Goal: Task Accomplishment & Management: Manage account settings

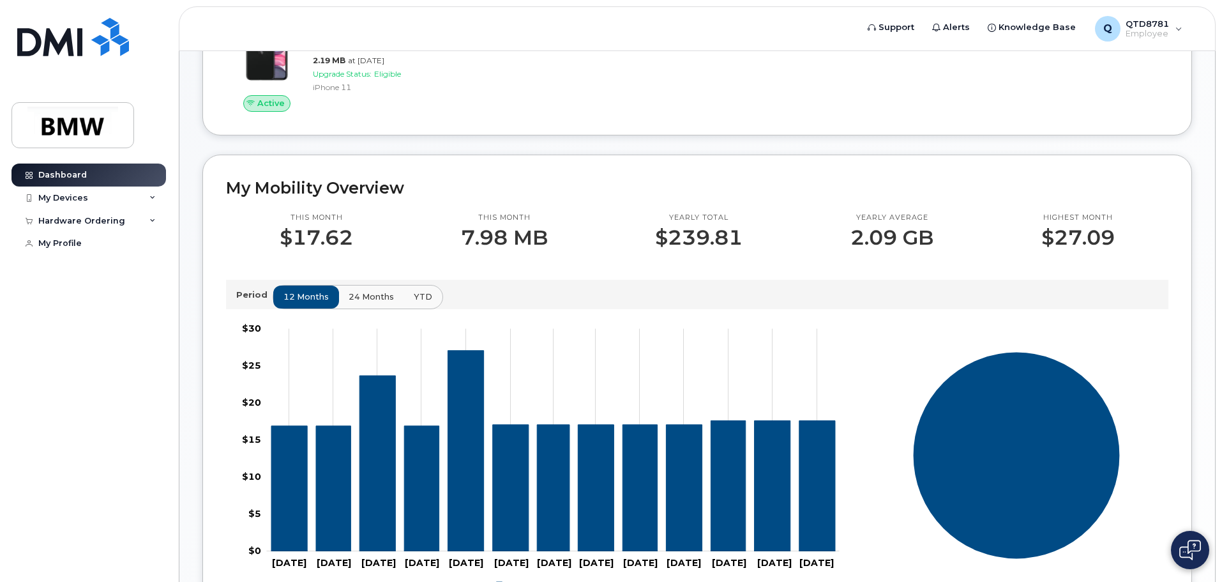
scroll to position [64, 0]
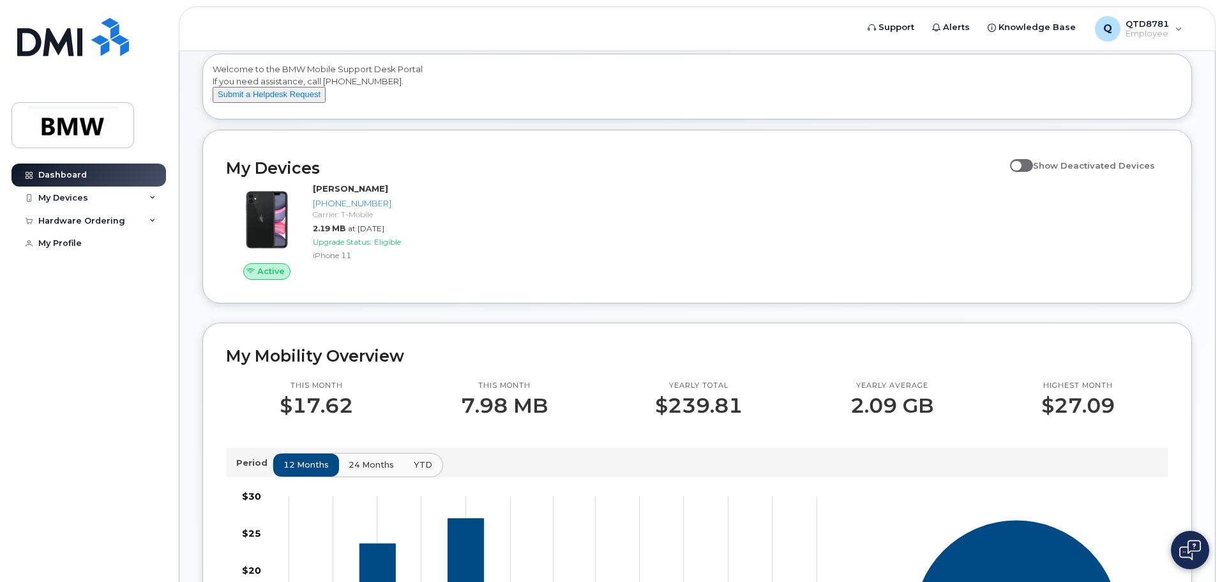
click at [1180, 552] on img at bounding box center [1190, 549] width 22 height 20
click at [841, 322] on div "QTD8781 Welcome to the BMW Mobile Support Desk Portal If you need assistance, c…" at bounding box center [697, 507] width 990 height 994
click at [133, 170] on link "Dashboard" at bounding box center [88, 174] width 154 height 23
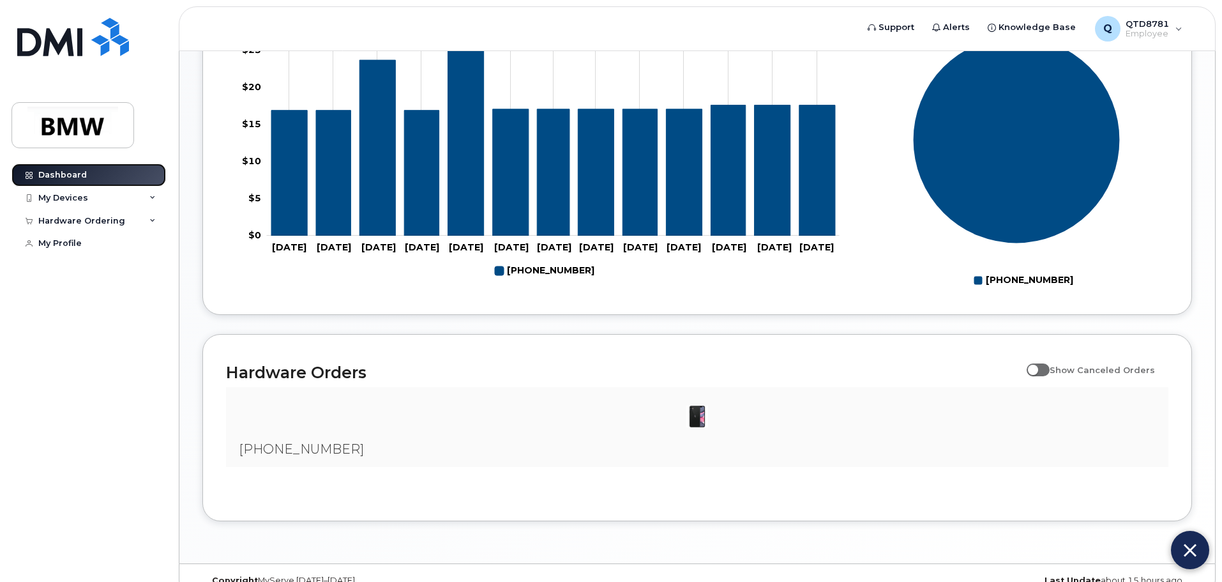
scroll to position [581, 0]
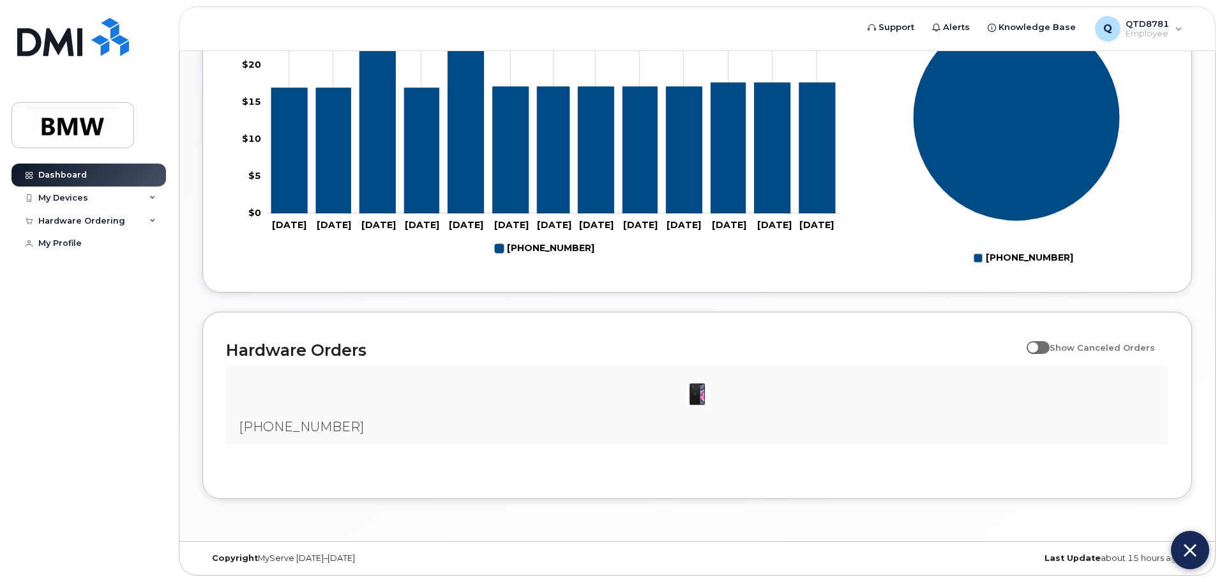
click at [460, 381] on div at bounding box center [697, 394] width 922 height 38
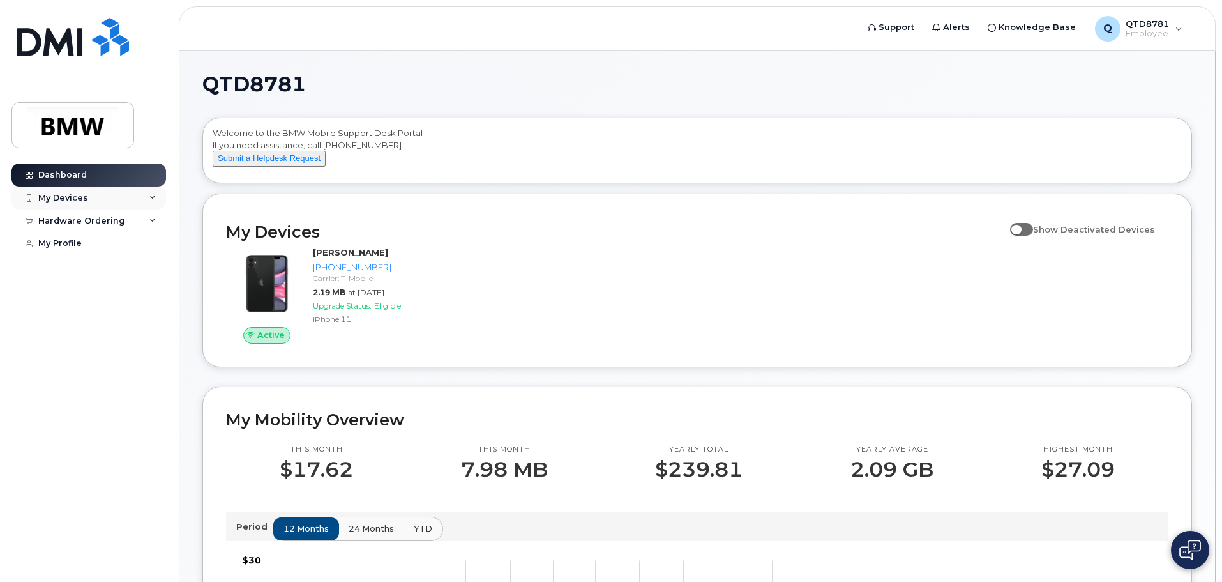
click at [86, 199] on div "My Devices" at bounding box center [63, 198] width 50 height 10
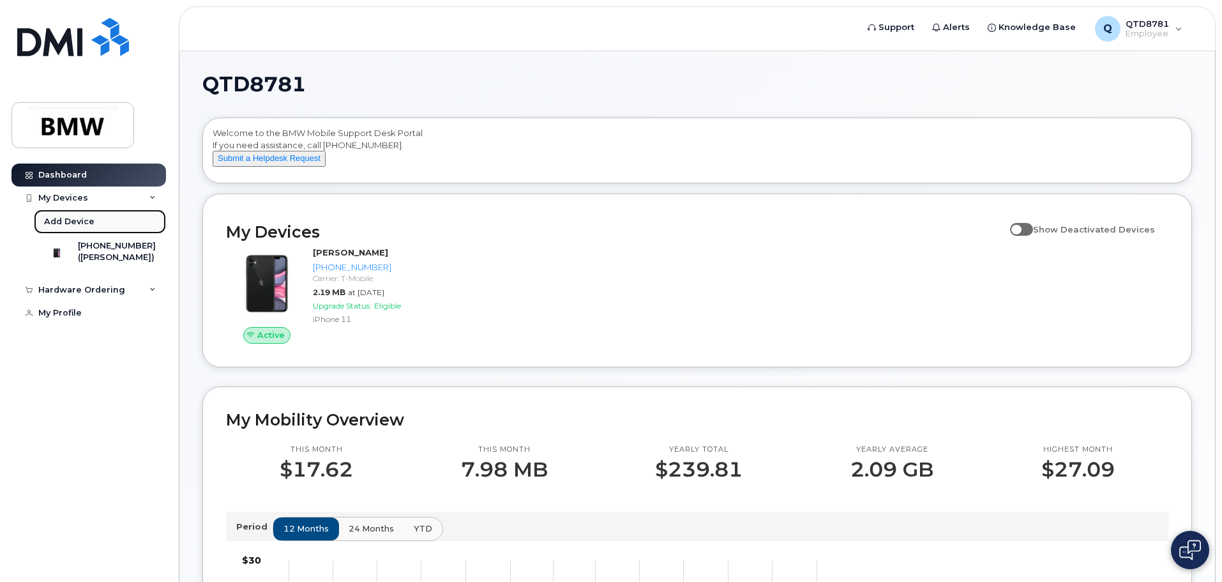
click at [98, 223] on link "Add Device" at bounding box center [100, 221] width 132 height 24
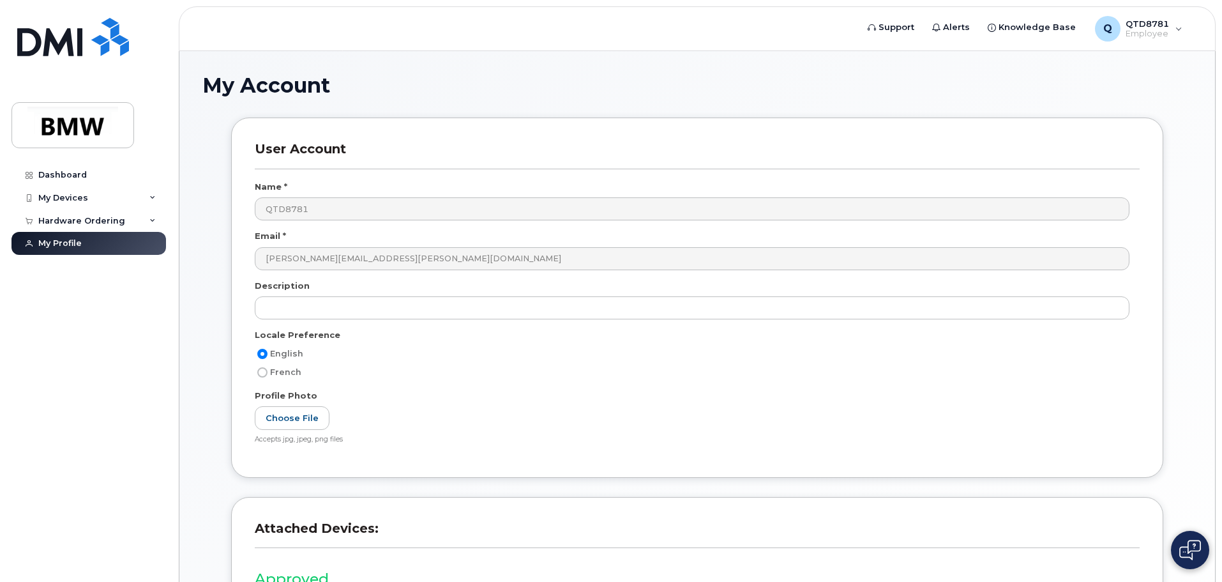
scroll to position [177, 0]
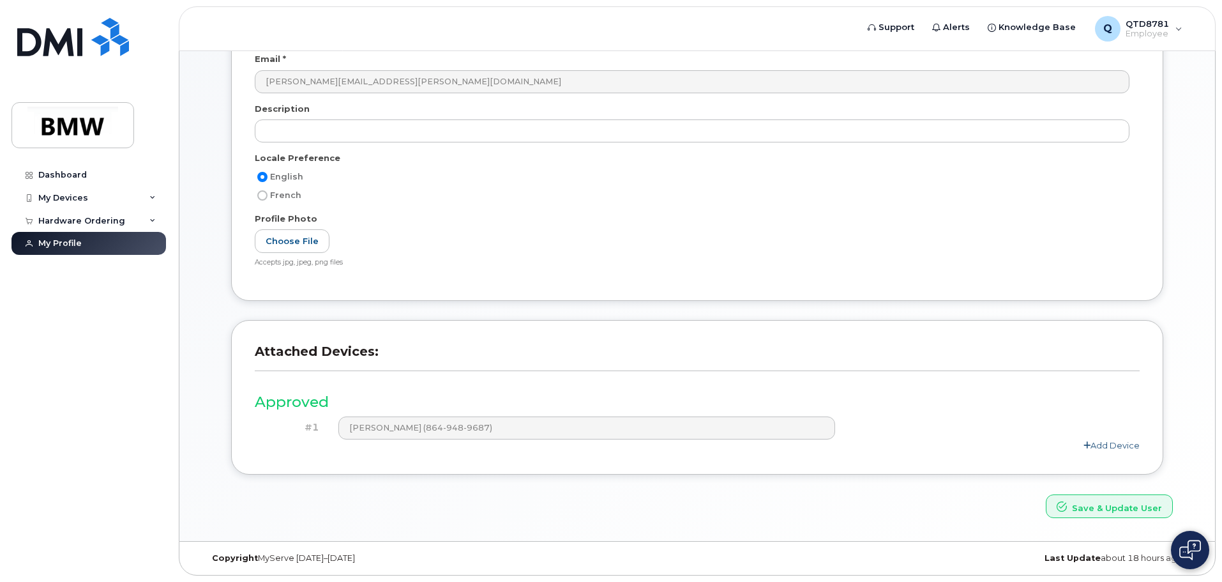
click at [1122, 446] on link "Add Device" at bounding box center [1111, 445] width 56 height 10
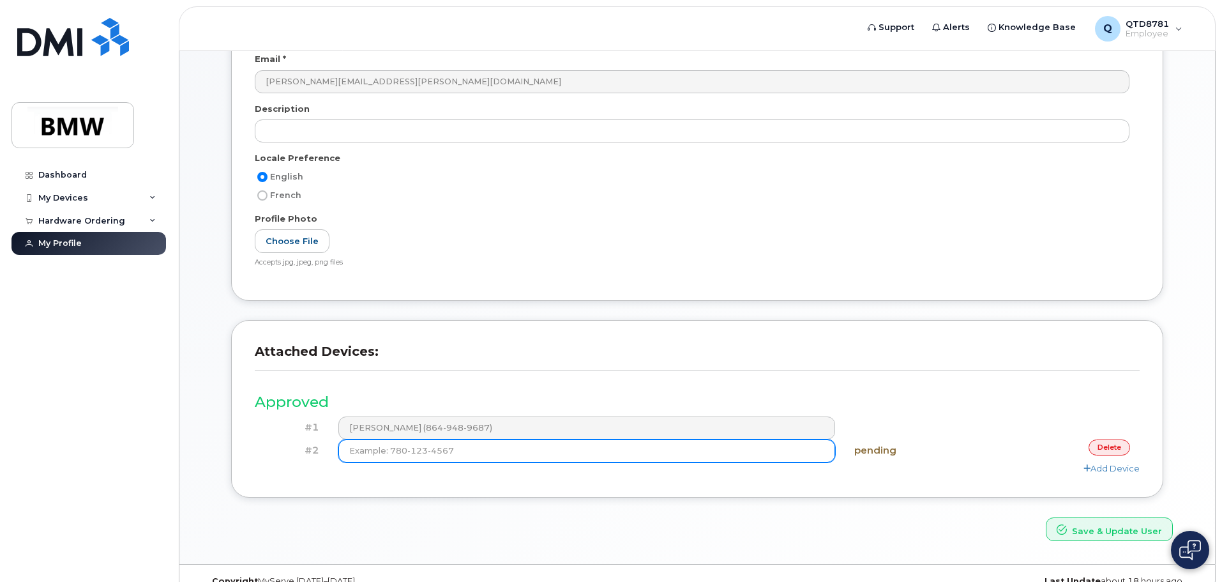
click at [463, 455] on input at bounding box center [586, 450] width 497 height 23
click at [771, 448] on input "(864) 386-6514" at bounding box center [586, 450] width 497 height 23
type input "(864) 386-6514"
click at [1046, 517] on button "Save & Update User" at bounding box center [1109, 529] width 127 height 24
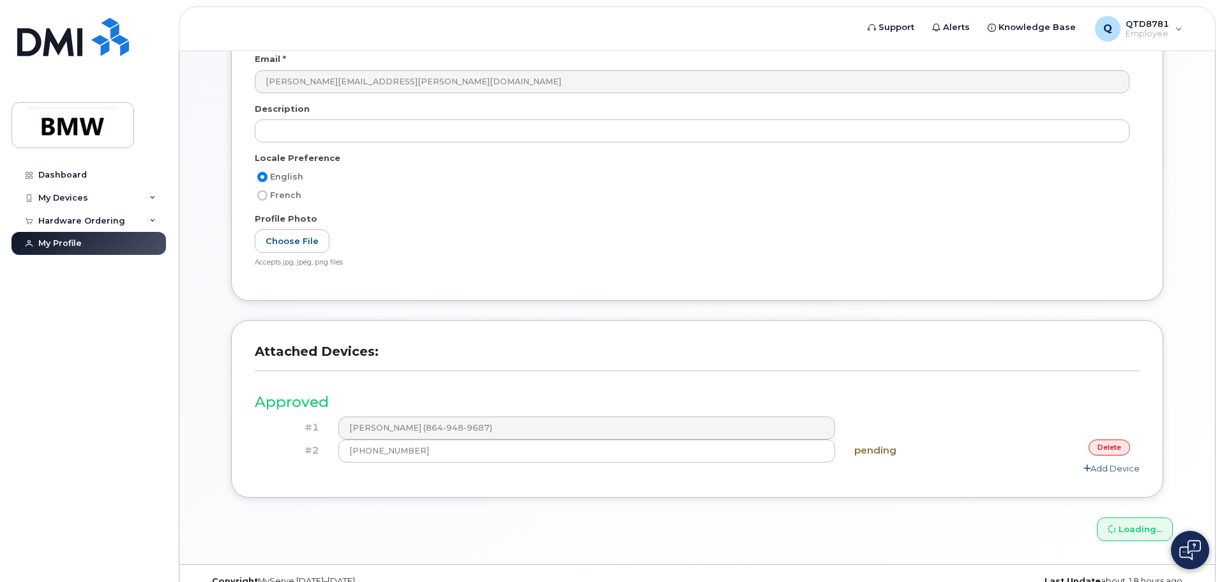
click at [1099, 468] on link "Add Device" at bounding box center [1111, 468] width 56 height 10
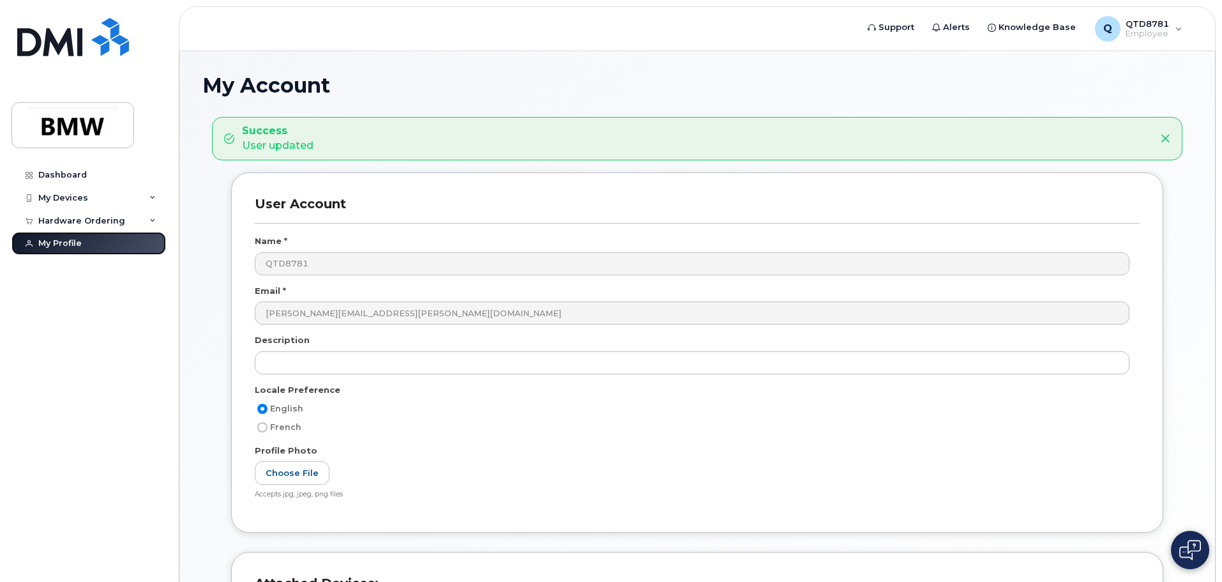
click at [62, 250] on link "My Profile" at bounding box center [88, 243] width 154 height 23
click at [92, 170] on link "Dashboard" at bounding box center [88, 174] width 154 height 23
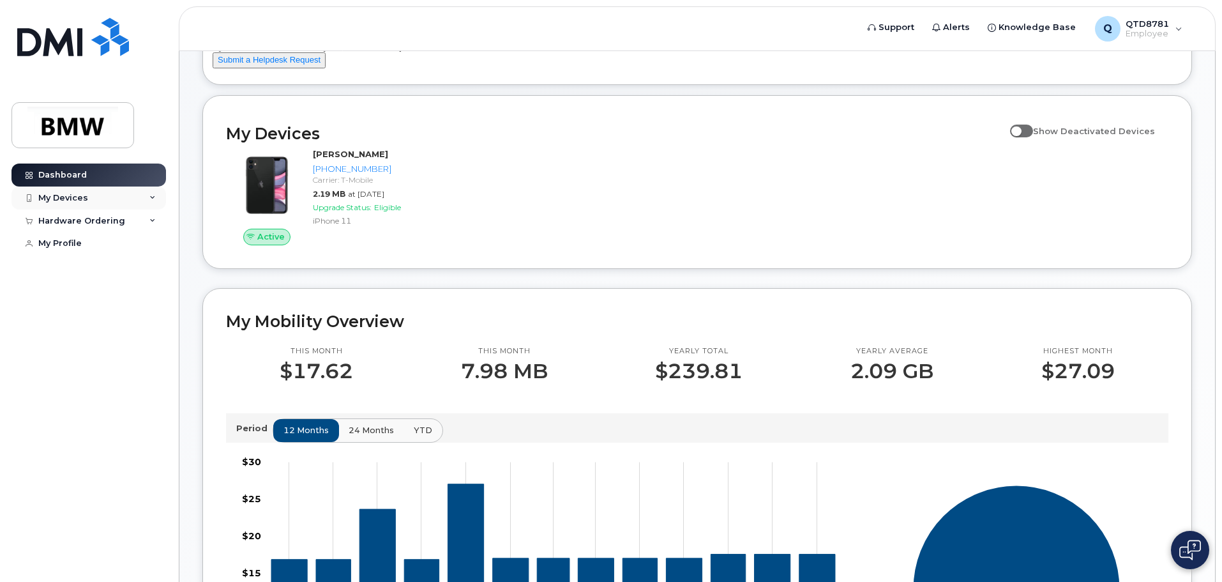
scroll to position [64, 0]
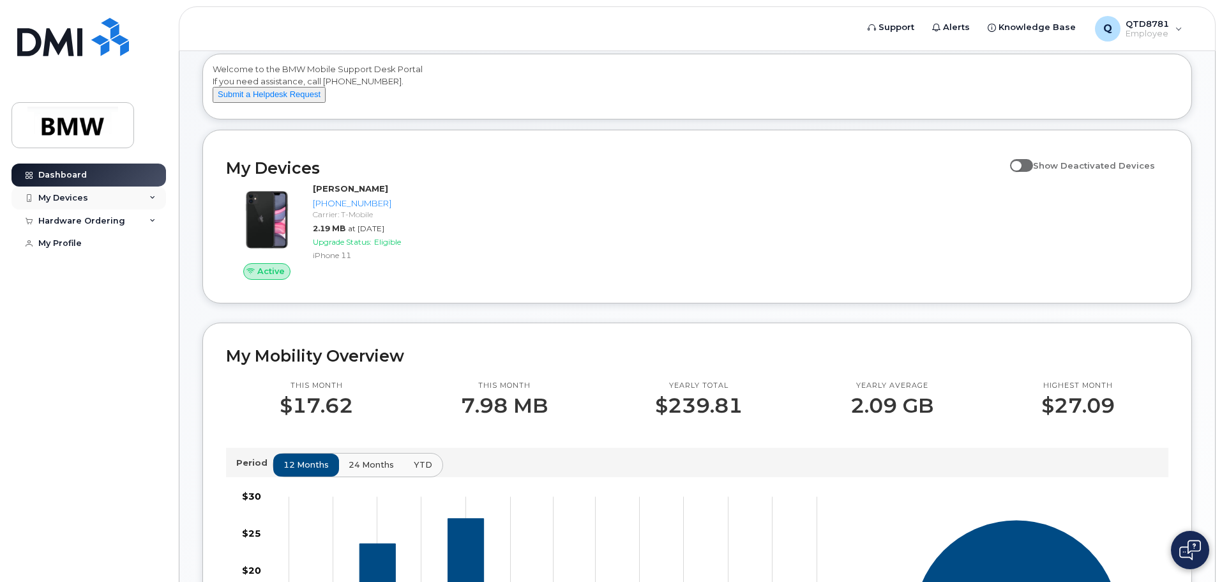
click at [106, 194] on div "My Devices" at bounding box center [88, 197] width 154 height 23
click at [566, 245] on div "Active [PERSON_NAME] [PHONE_NUMBER] Carrier: T-Mobile 2.19 MB at [DATE] Upgrade…" at bounding box center [697, 231] width 958 height 112
click at [71, 200] on div "My Devices" at bounding box center [63, 198] width 50 height 10
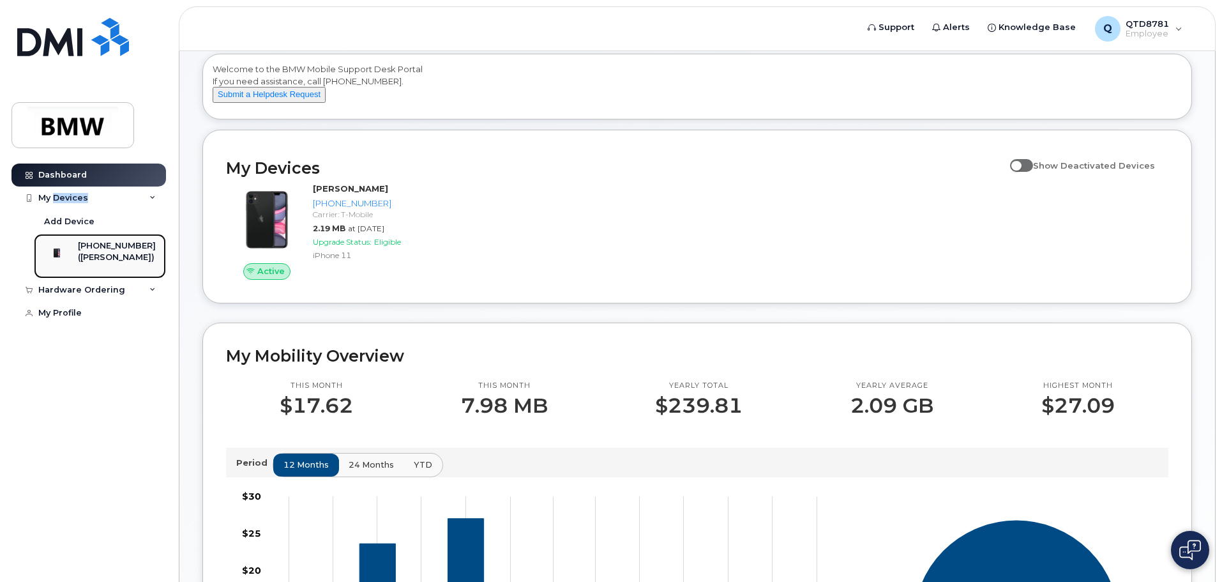
click at [86, 240] on div "864-948-9687 (MeetKumar Patel)" at bounding box center [98, 256] width 116 height 32
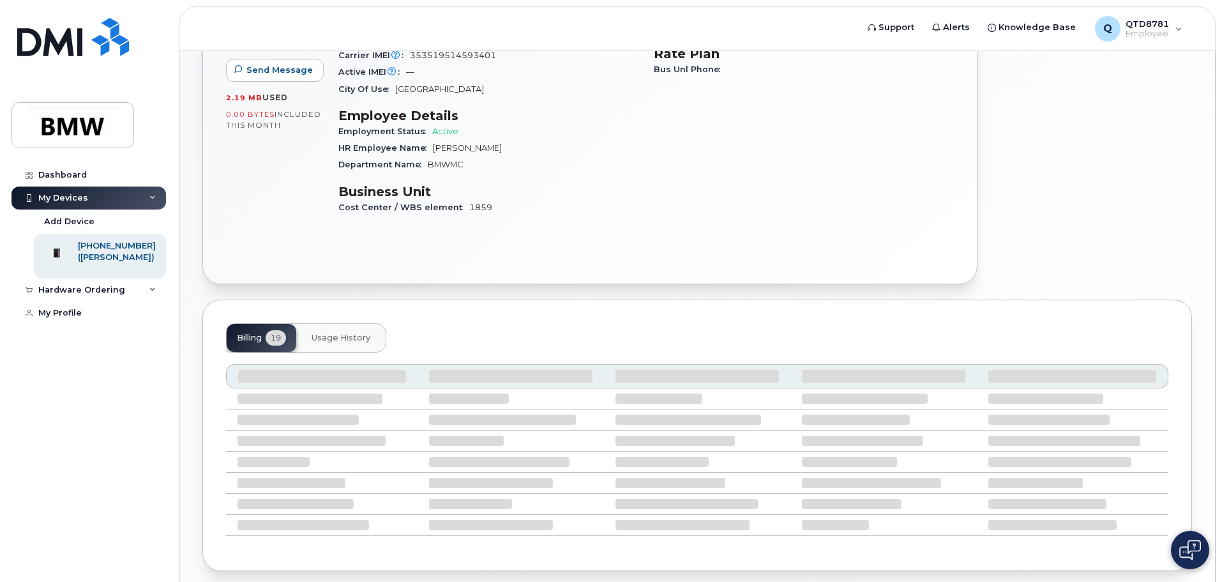
scroll to position [198, 0]
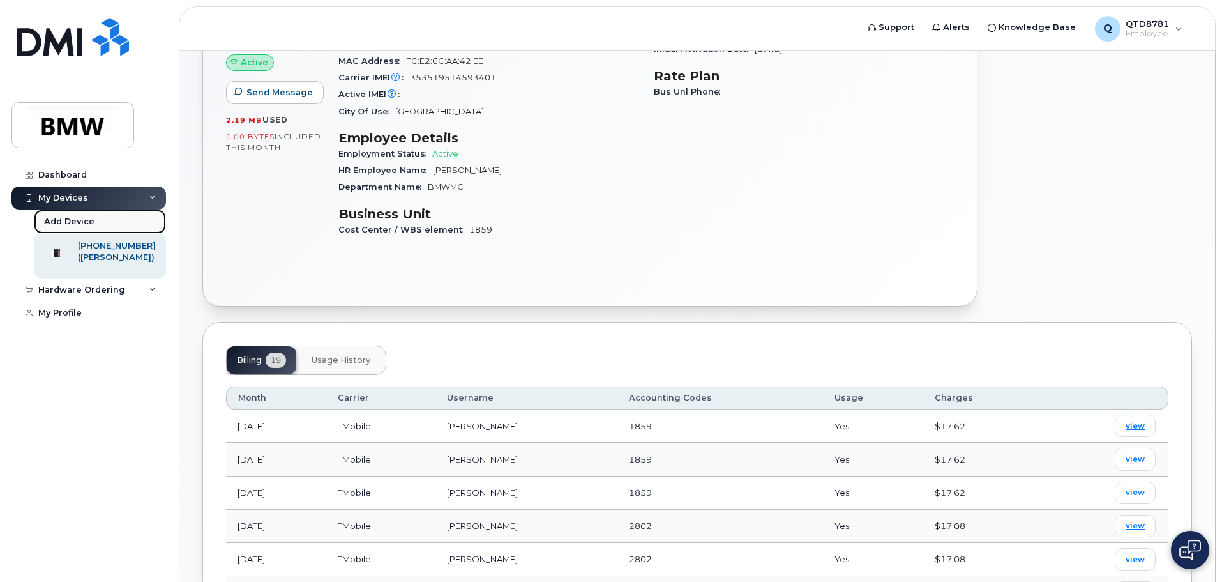
click at [100, 223] on link "Add Device" at bounding box center [100, 221] width 132 height 24
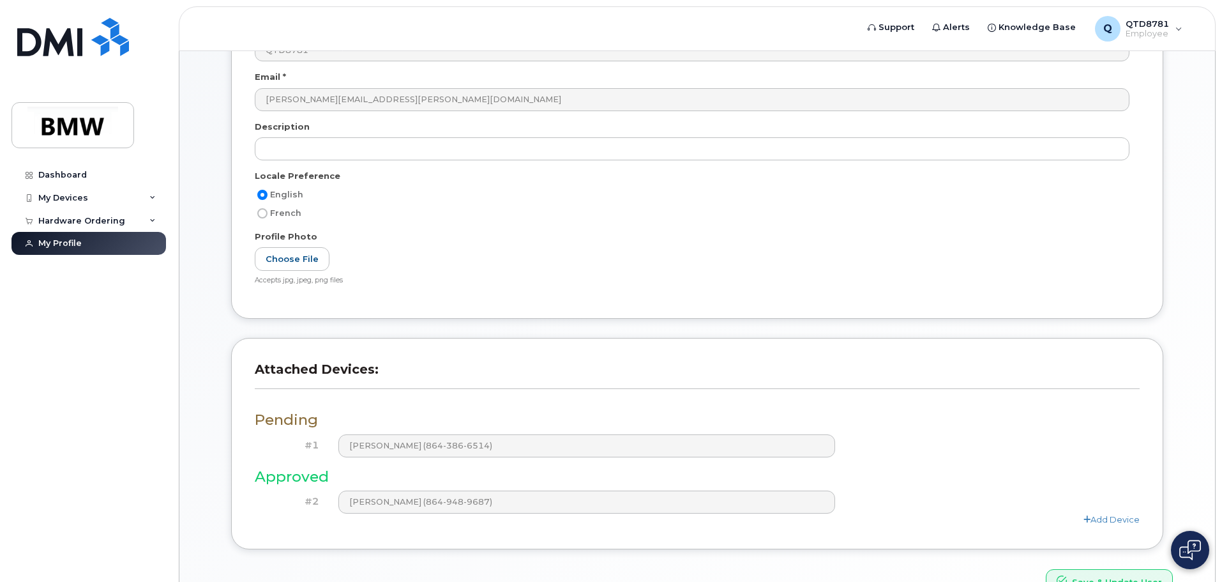
scroll to position [233, 0]
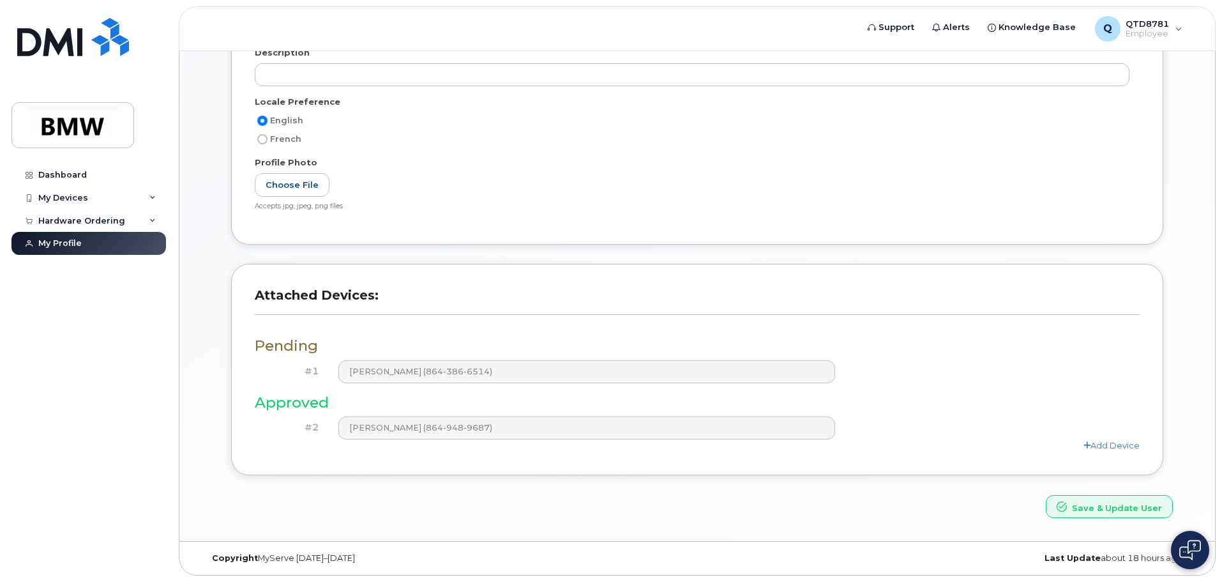
click at [1191, 540] on img at bounding box center [1190, 549] width 22 height 20
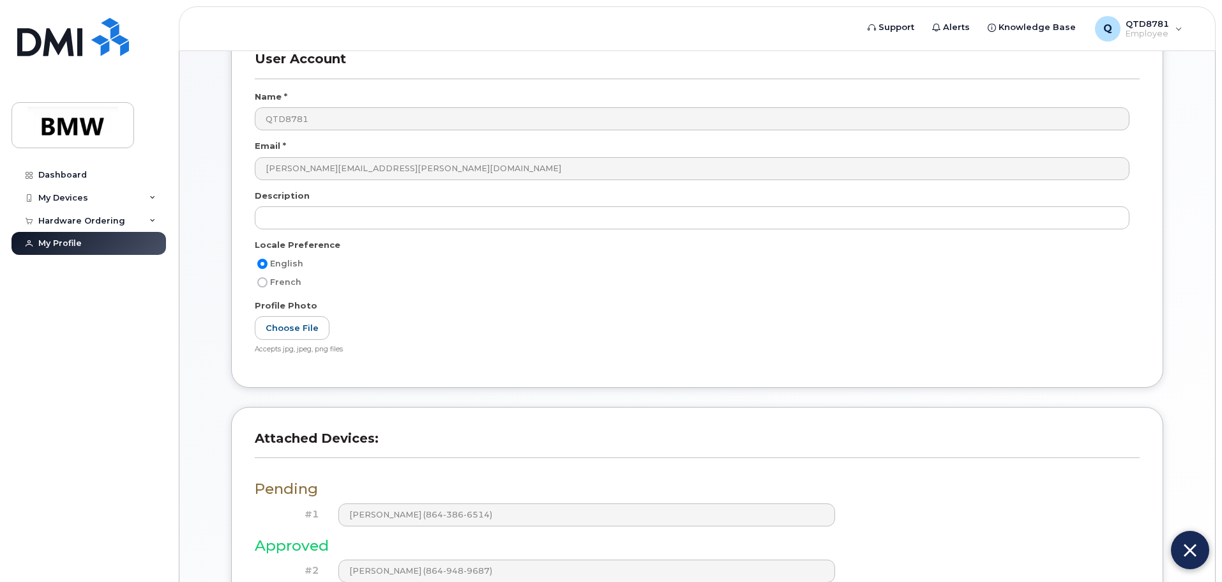
scroll to position [0, 0]
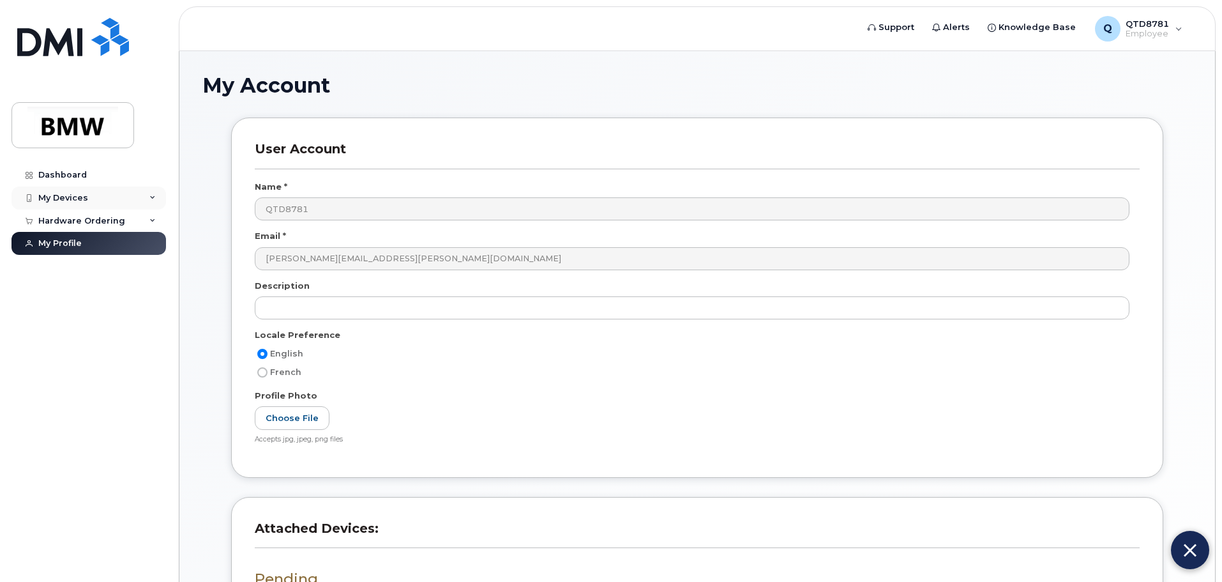
click at [93, 193] on div "My Devices" at bounding box center [88, 197] width 154 height 23
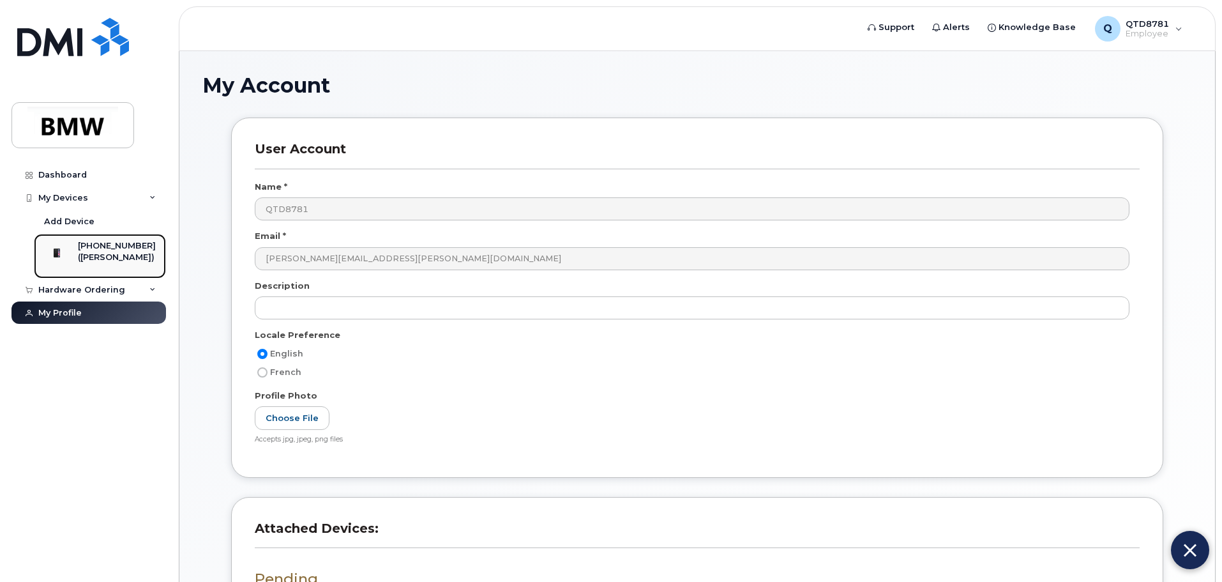
click at [84, 248] on div "864-948-9687 (MeetKumar Patel)" at bounding box center [98, 256] width 116 height 32
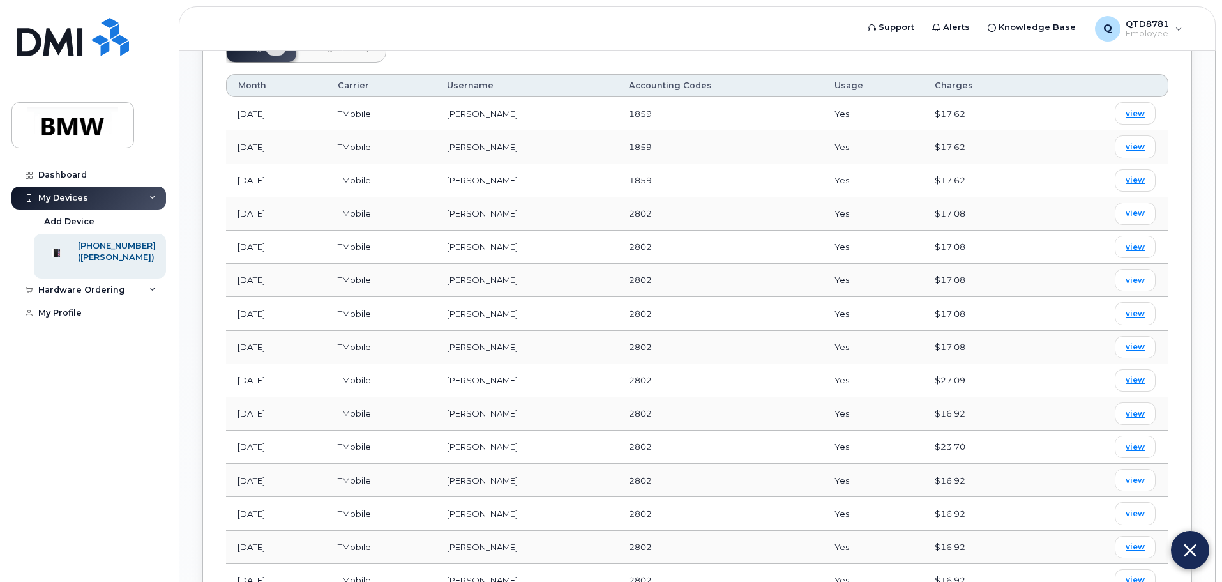
scroll to position [511, 0]
click at [1134, 107] on span "view" at bounding box center [1135, 112] width 19 height 11
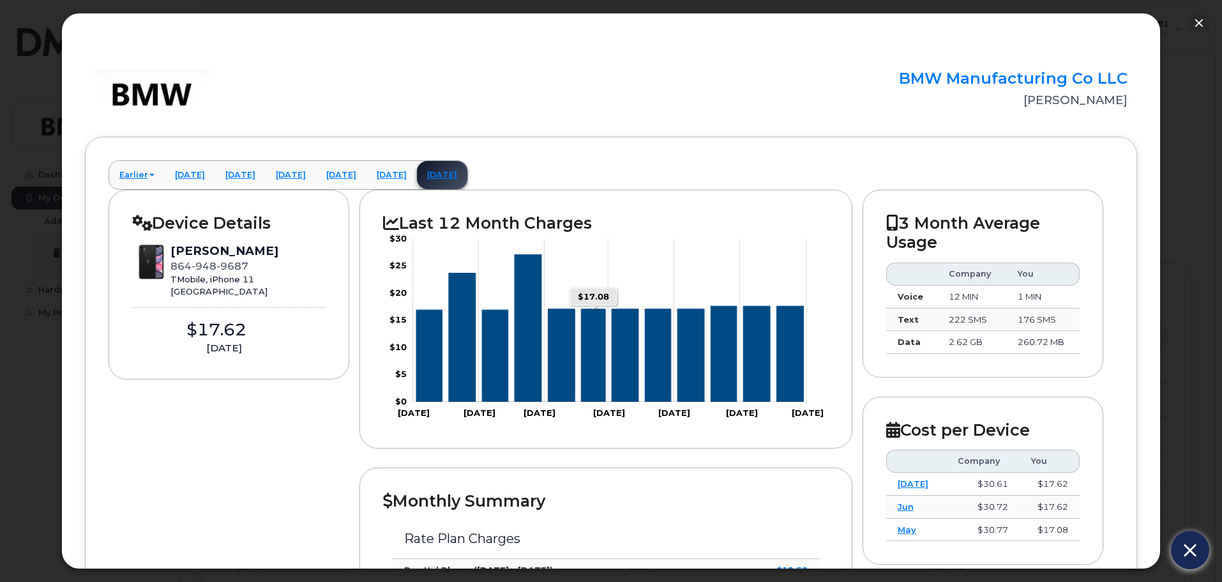
scroll to position [255, 0]
click at [1198, 22] on button "button" at bounding box center [1199, 23] width 20 height 20
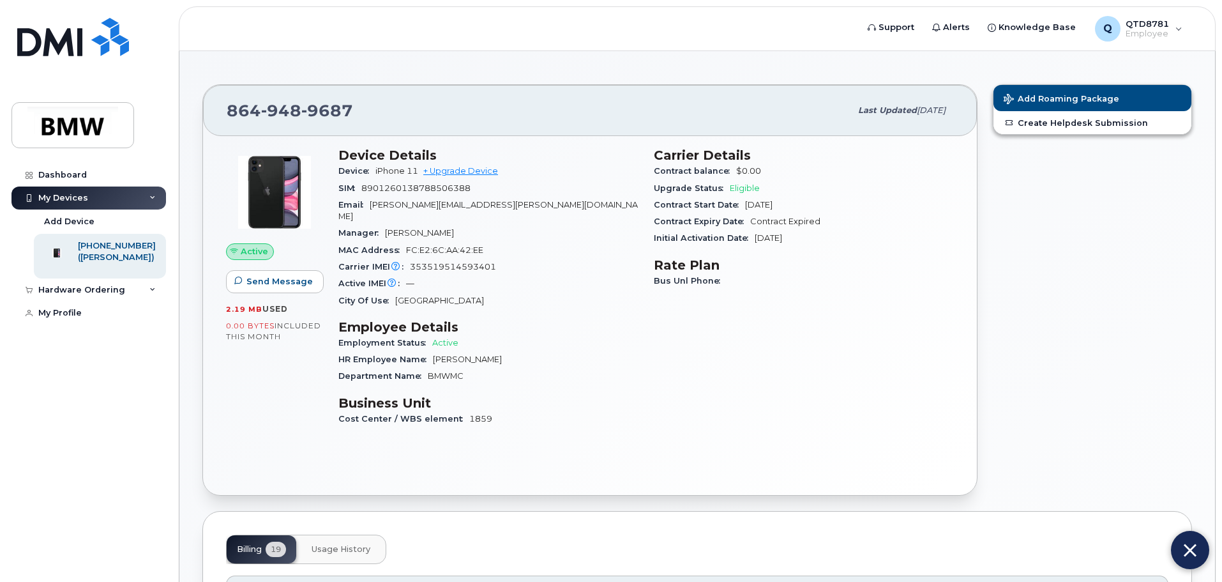
scroll to position [0, 0]
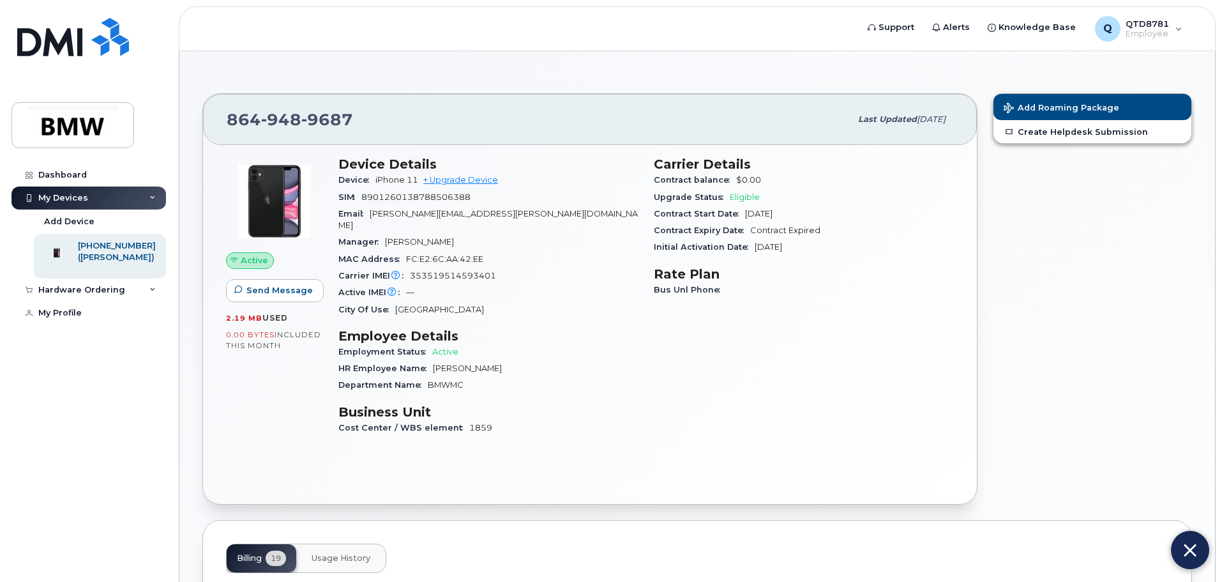
drag, startPoint x: 720, startPoint y: 290, endPoint x: 728, endPoint y: 301, distance: 13.8
click at [728, 301] on div "Carrier Details Contract balance $0.00 Upgrade Status Eligible Contract Start D…" at bounding box center [803, 301] width 315 height 305
